Goal: Transaction & Acquisition: Purchase product/service

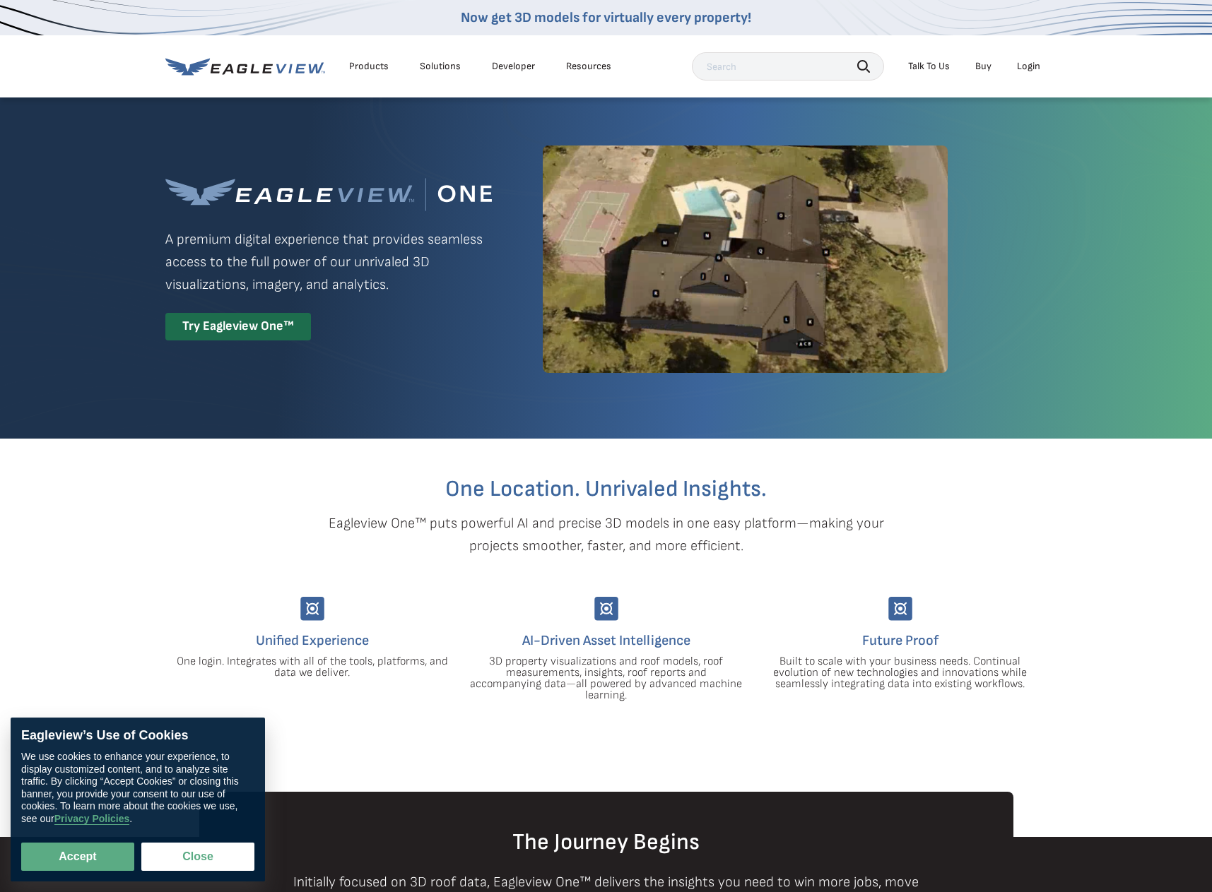
click at [1031, 71] on div "Login" at bounding box center [1028, 66] width 23 height 13
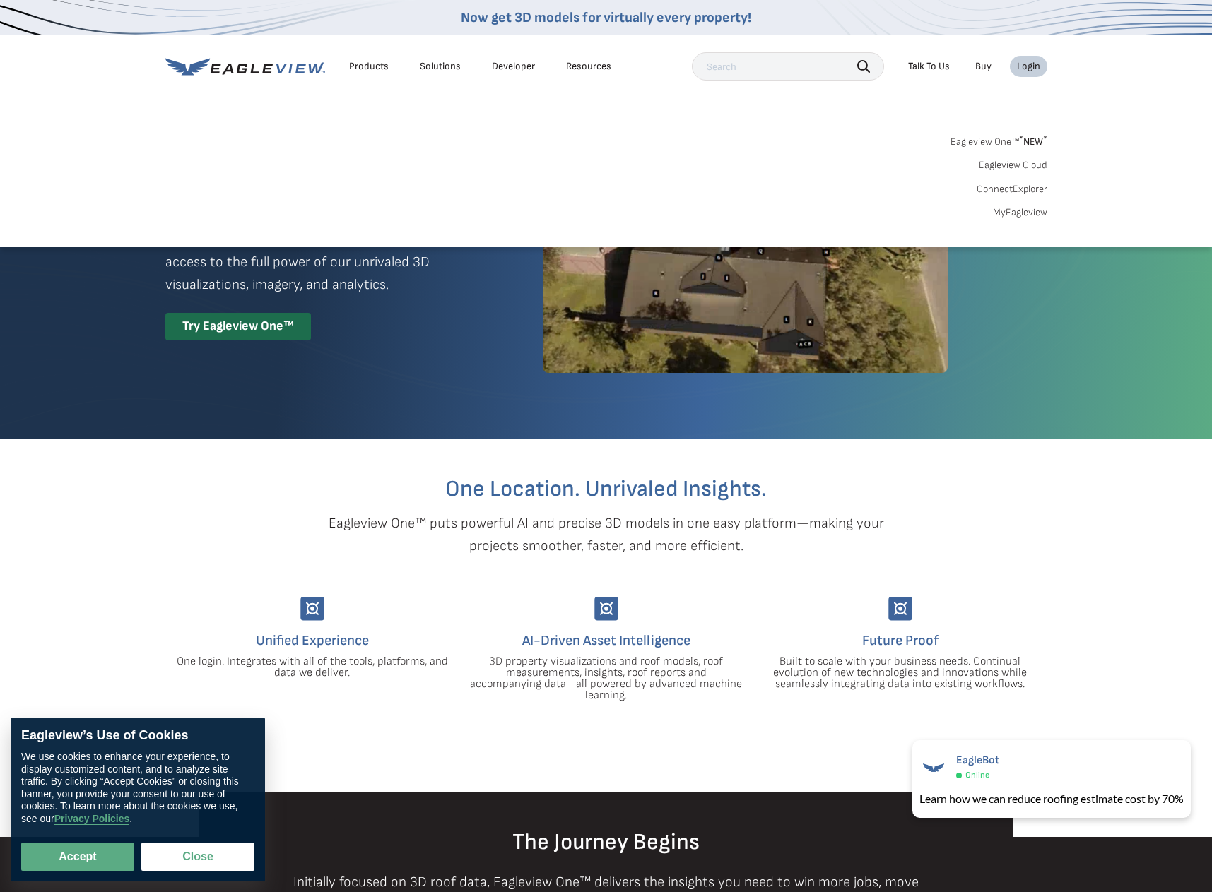
click at [1009, 215] on link "MyEagleview" at bounding box center [1020, 212] width 54 height 13
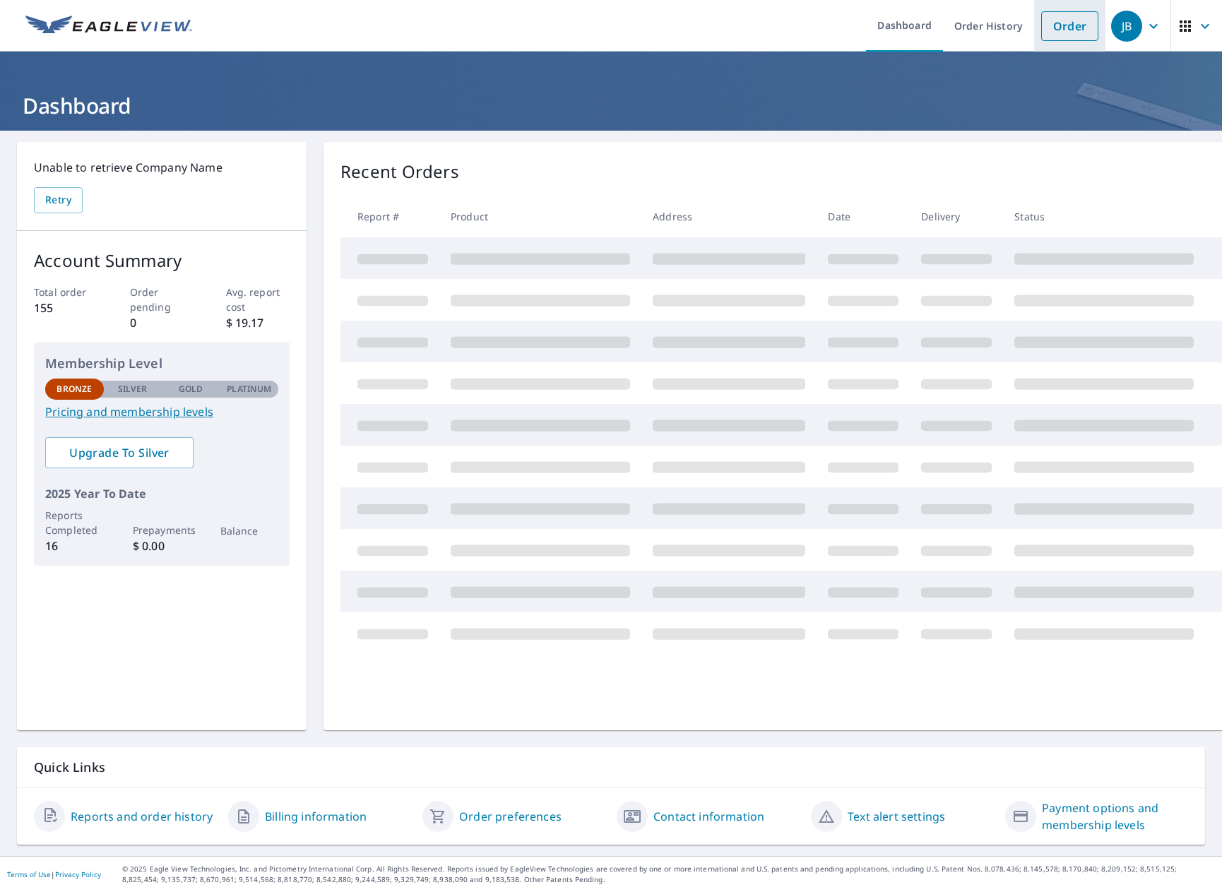
click at [1059, 21] on link "Order" at bounding box center [1069, 26] width 57 height 30
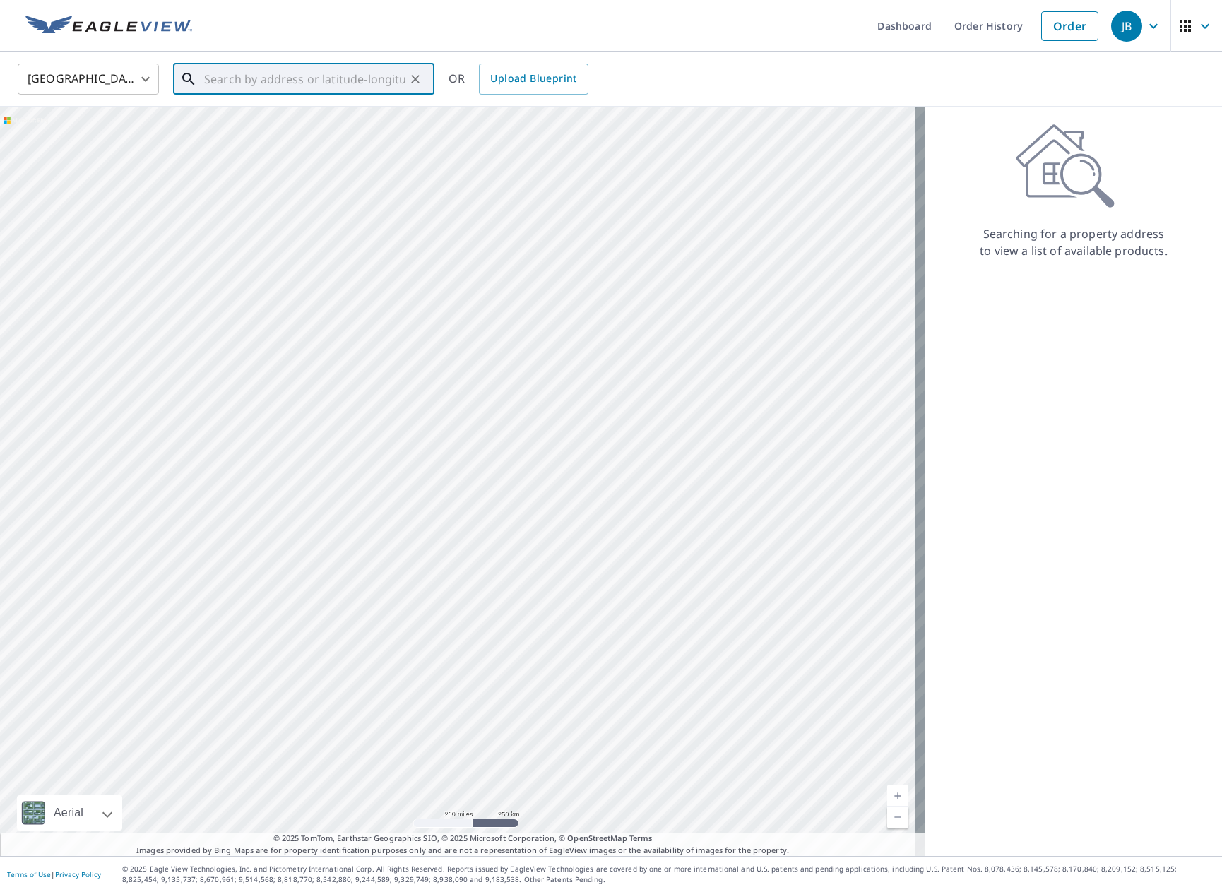
click at [232, 81] on input "text" at bounding box center [304, 79] width 201 height 40
click at [354, 121] on span "[STREET_ADDRESS]" at bounding box center [312, 120] width 222 height 17
type input "[STREET_ADDRESS][PERSON_NAME]"
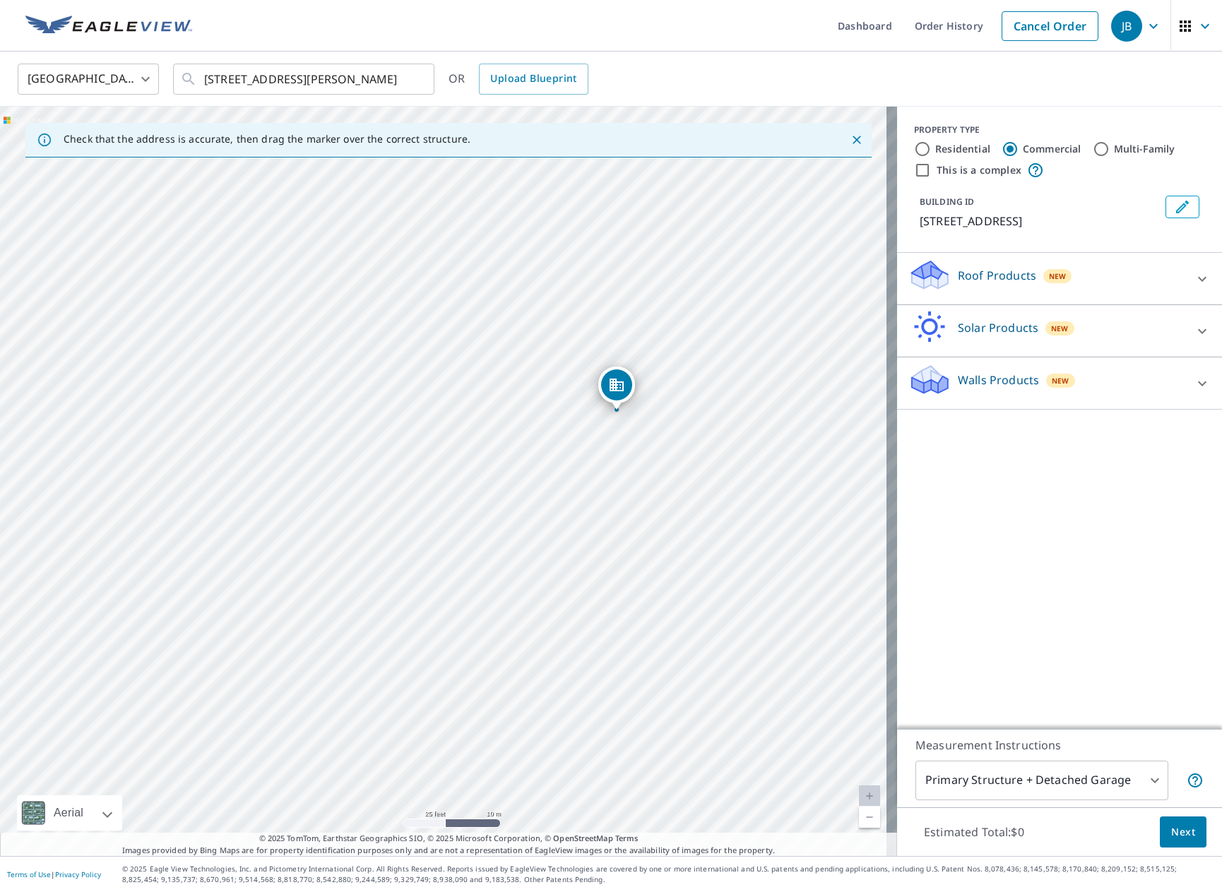
click at [923, 160] on div "PROPERTY TYPE Residential Commercial Multi-Family This is a complex" at bounding box center [1059, 151] width 291 height 55
click at [935, 154] on label "Residential" at bounding box center [962, 149] width 55 height 14
click at [925, 154] on input "Residential" at bounding box center [922, 149] width 17 height 17
radio input "true"
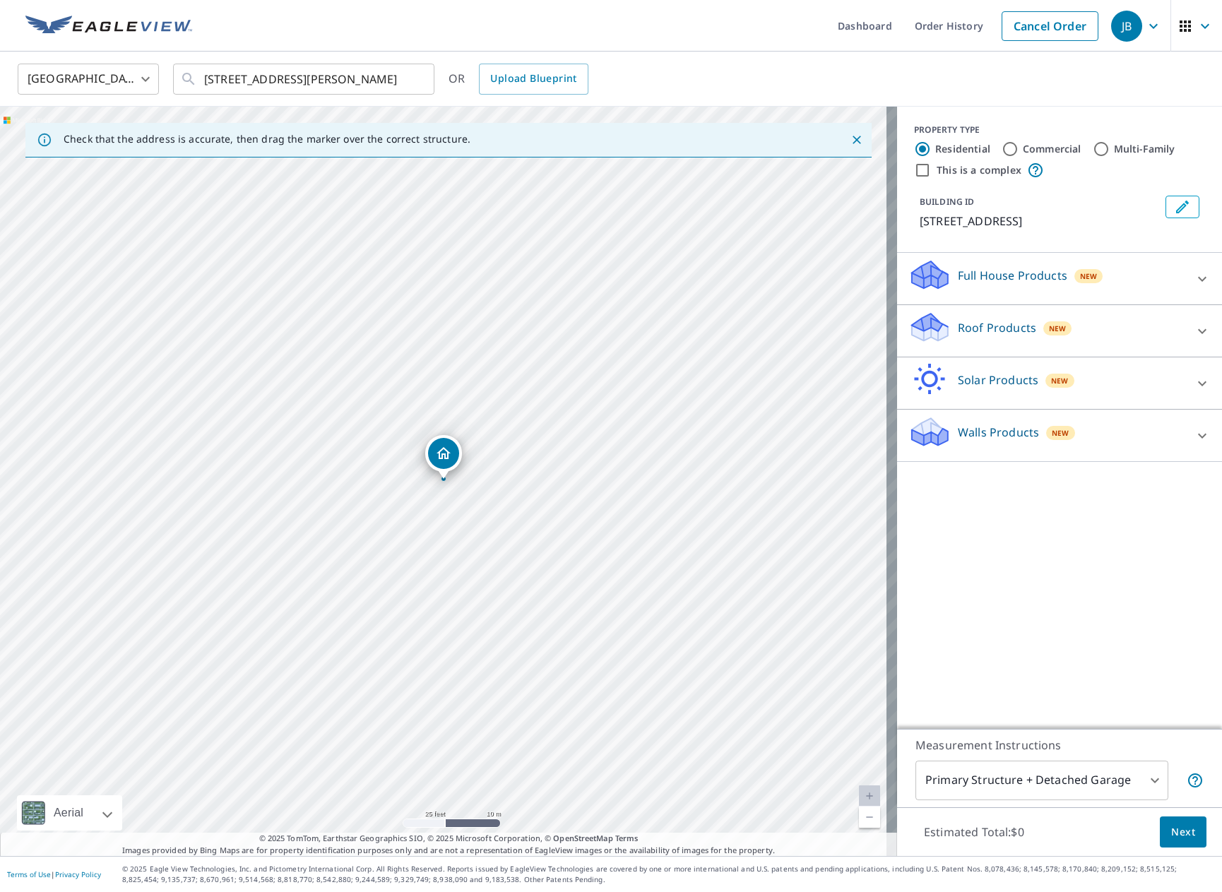
click at [1049, 329] on span "New" at bounding box center [1058, 328] width 18 height 11
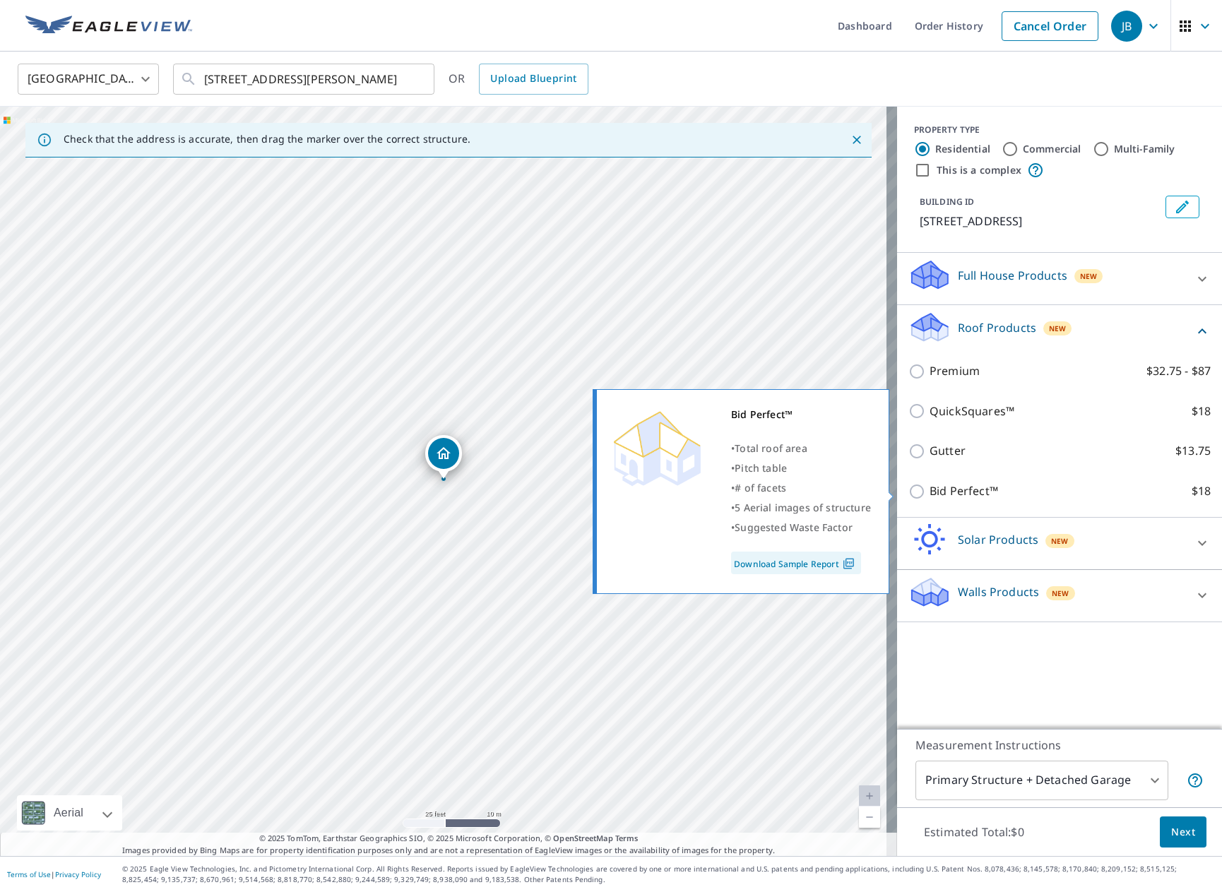
click at [964, 491] on p "Bid Perfect™" at bounding box center [964, 492] width 69 height 18
click at [930, 491] on input "Bid Perfect™ $18" at bounding box center [919, 491] width 21 height 17
checkbox input "true"
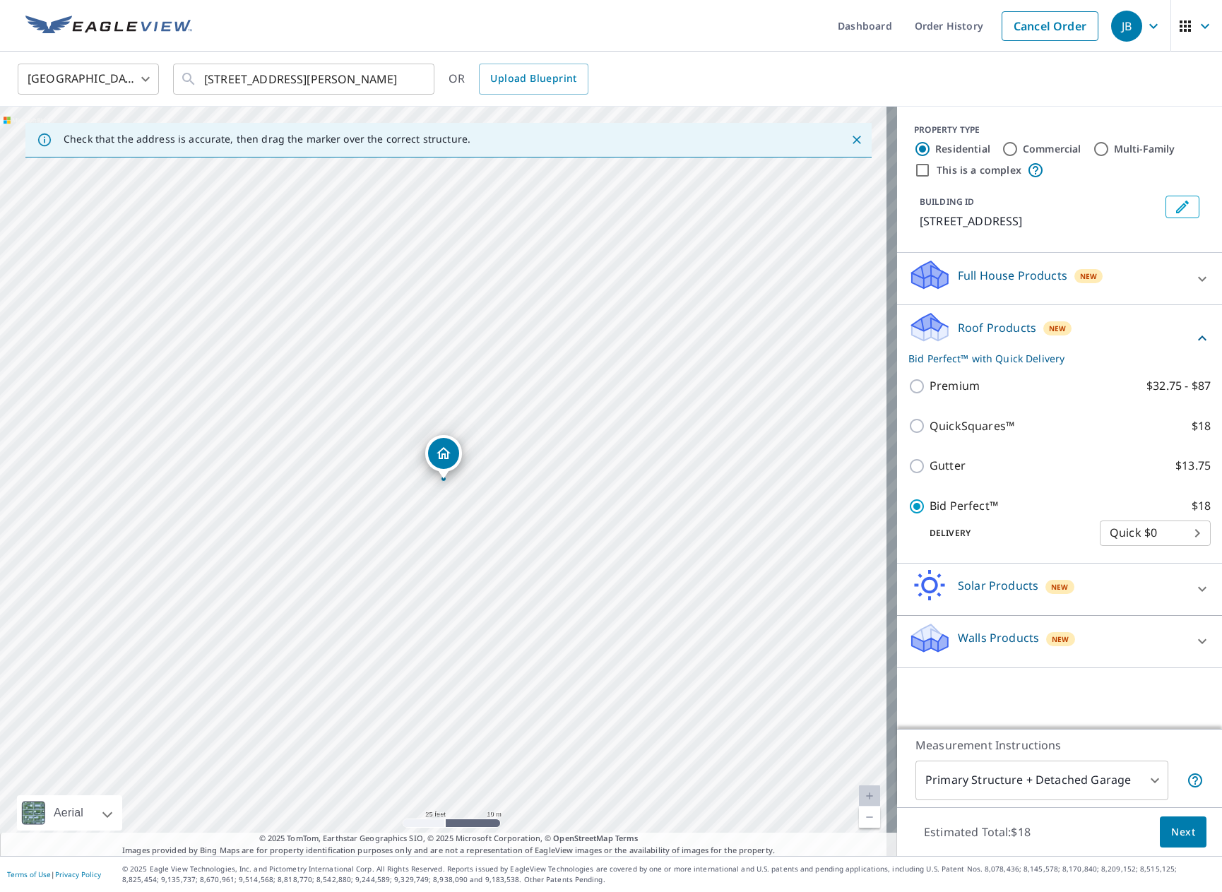
click at [1183, 833] on span "Next" at bounding box center [1183, 833] width 24 height 18
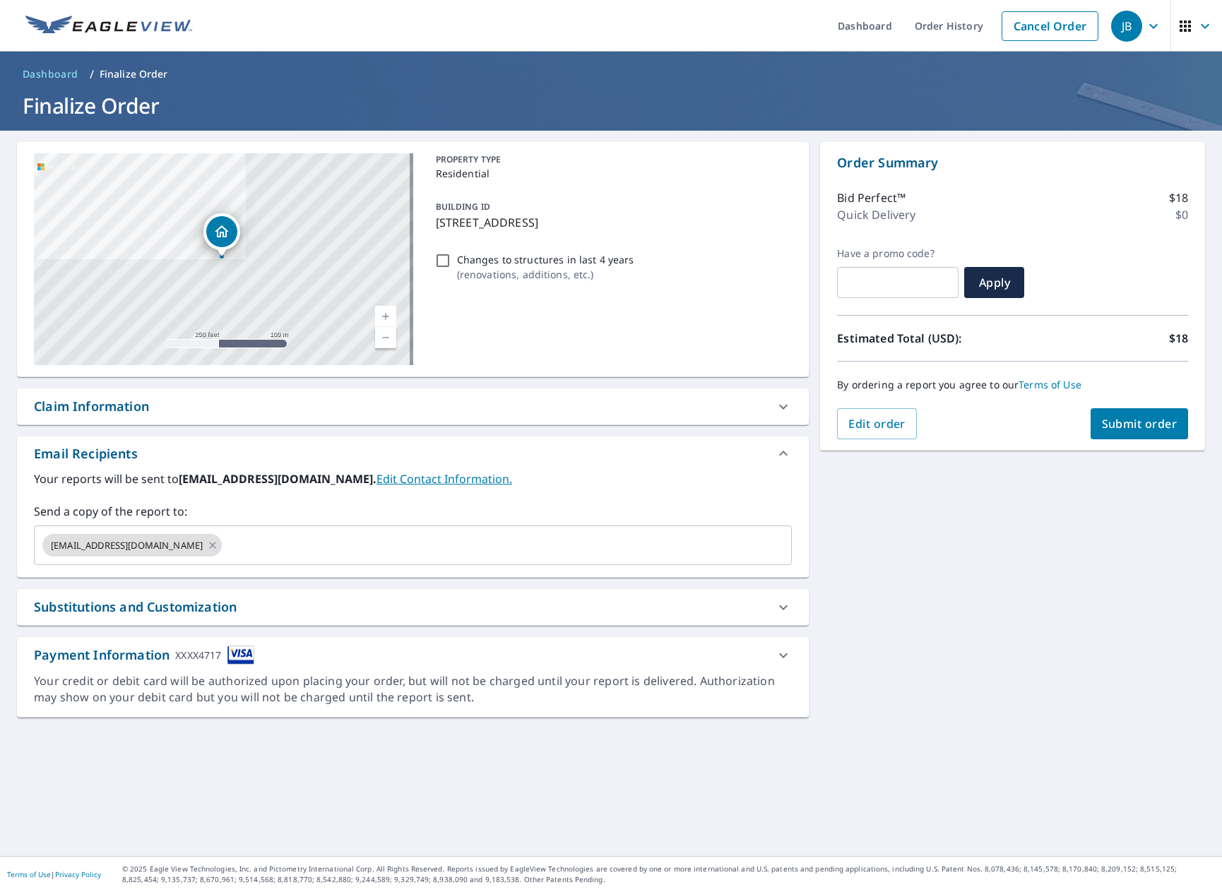
click at [1103, 422] on span "Submit order" at bounding box center [1140, 424] width 76 height 16
